Goal: Task Accomplishment & Management: Complete application form

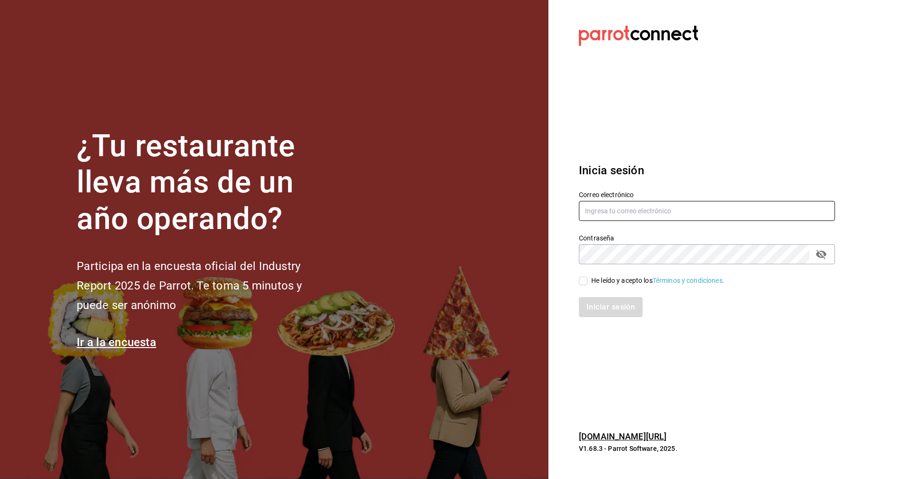
click at [616, 211] on input "text" at bounding box center [707, 211] width 256 height 20
type input "corcas7916@gmail.com"
click at [585, 282] on input "He leído y acepto los Términos y condiciones." at bounding box center [583, 281] width 9 height 9
checkbox input "true"
click at [609, 315] on button "Iniciar sesión" at bounding box center [611, 307] width 65 height 20
